Goal: Information Seeking & Learning: Learn about a topic

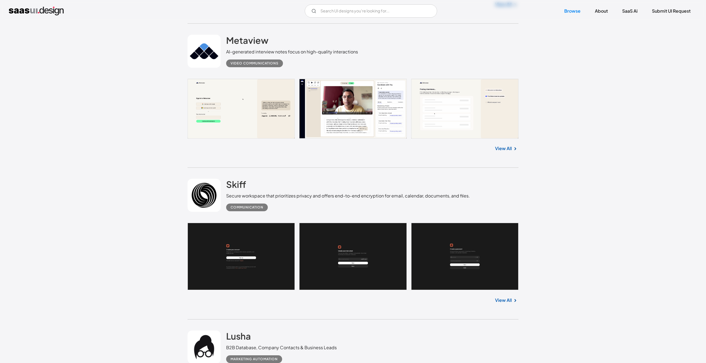
scroll to position [960, 0]
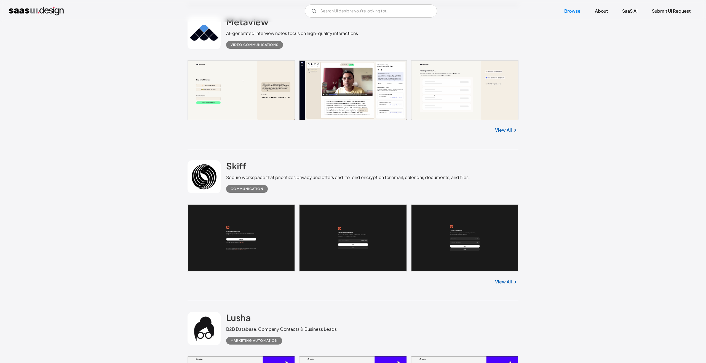
click at [514, 283] on img at bounding box center [515, 282] width 7 height 7
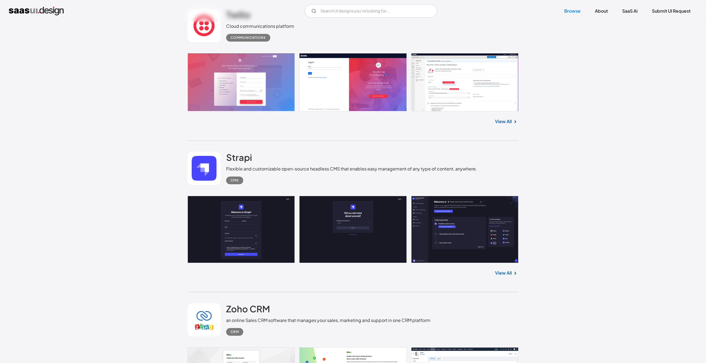
scroll to position [1464, 0]
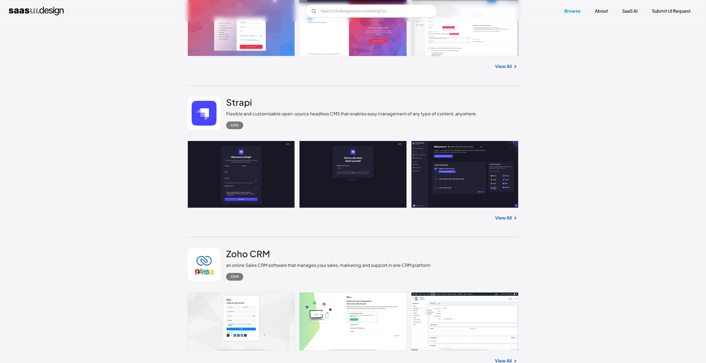
click at [506, 67] on link "View All" at bounding box center [503, 66] width 17 height 7
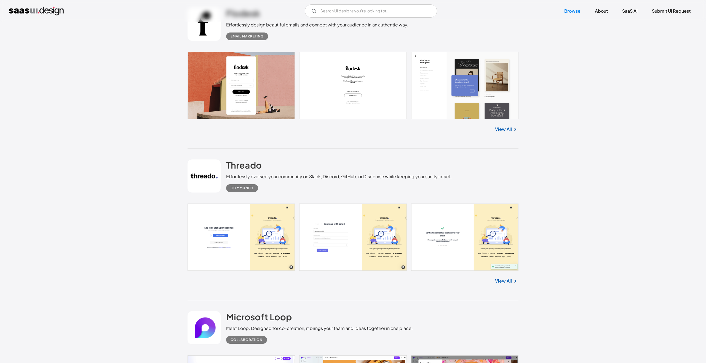
scroll to position [2863, 0]
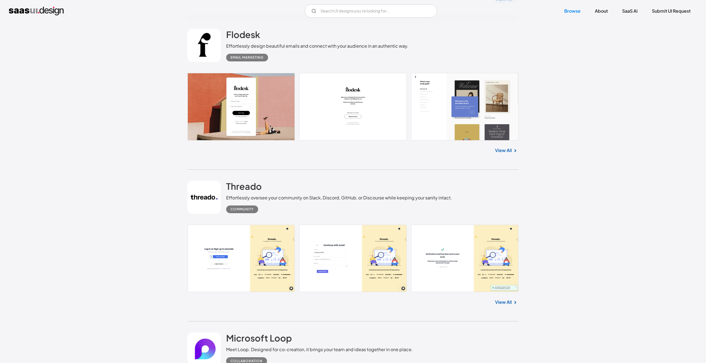
click at [261, 97] on link at bounding box center [352, 106] width 331 height 67
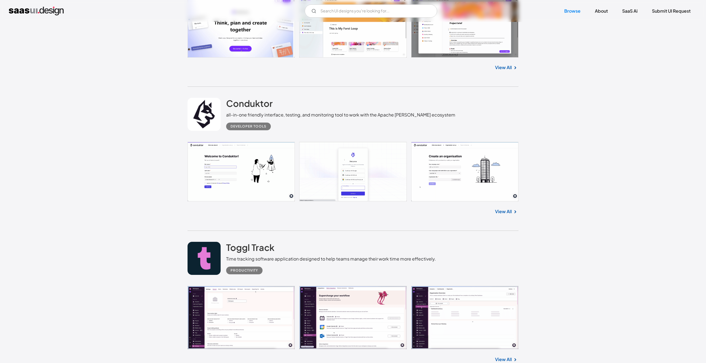
click at [233, 167] on link at bounding box center [352, 172] width 331 height 60
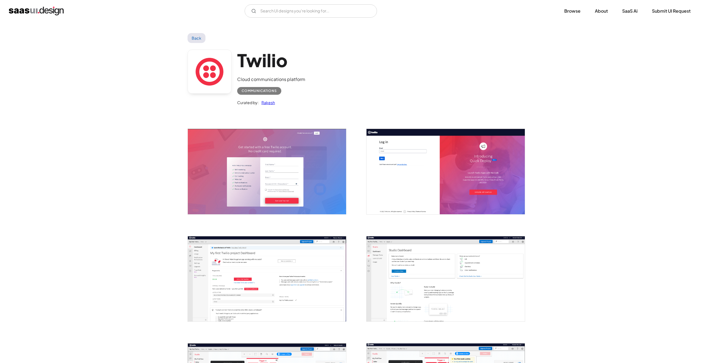
scroll to position [28, 0]
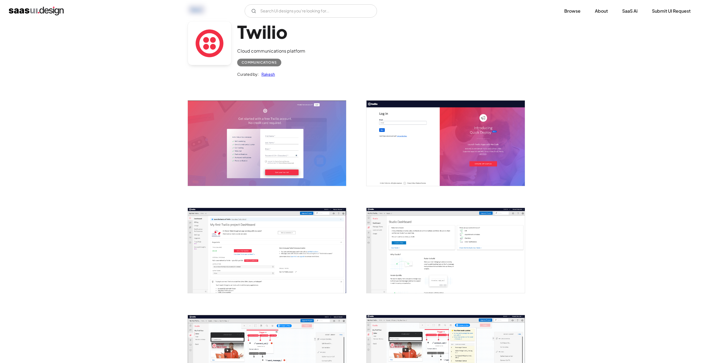
click at [429, 226] on img "open lightbox" at bounding box center [445, 250] width 158 height 85
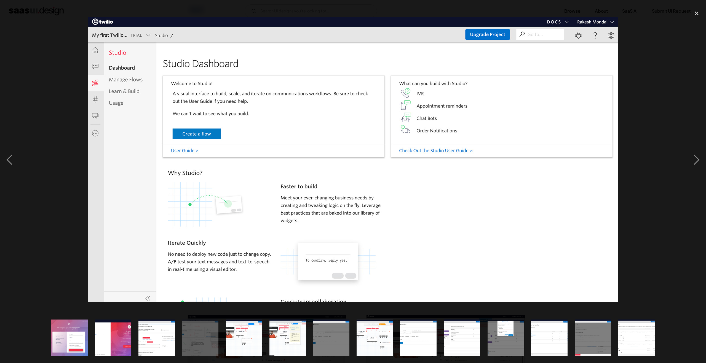
click at [609, 144] on img at bounding box center [352, 159] width 529 height 285
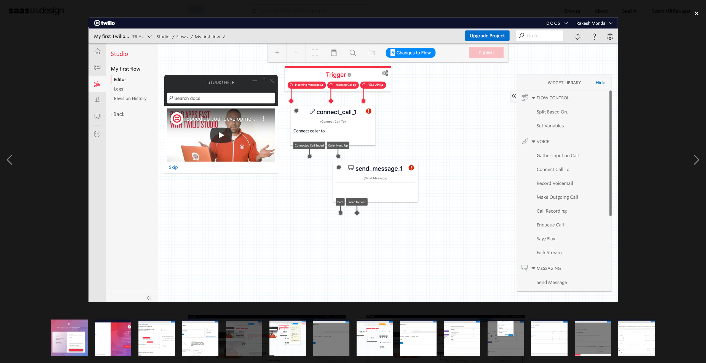
click at [697, 11] on div "close lightbox" at bounding box center [696, 13] width 19 height 12
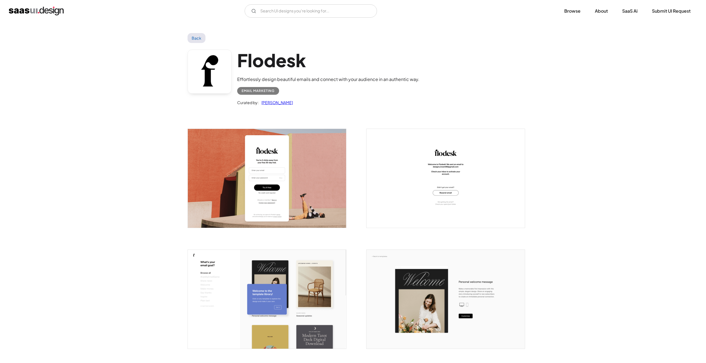
click at [200, 37] on link "Back" at bounding box center [196, 38] width 18 height 10
